Goal: Navigation & Orientation: Find specific page/section

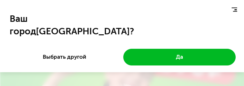
click at [119, 74] on div "Ваш город [GEOGRAPHIC_DATA] ? Выбрать другой Да" at bounding box center [122, 43] width 244 height 86
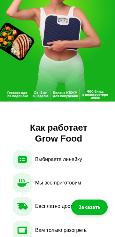
scroll to position [102, 0]
